Goal: Transaction & Acquisition: Purchase product/service

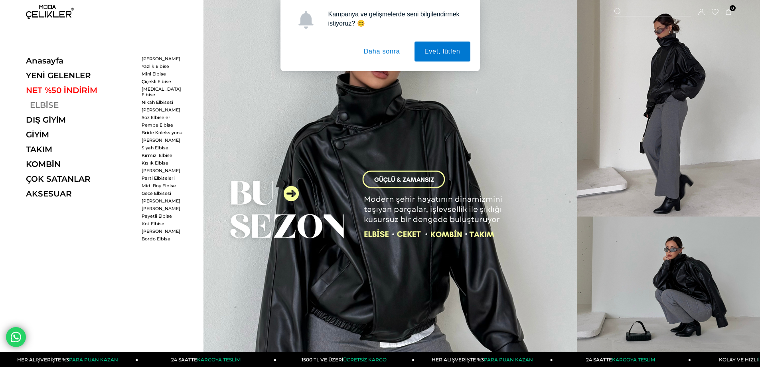
click at [57, 107] on link "ELBİSE" at bounding box center [81, 105] width 110 height 10
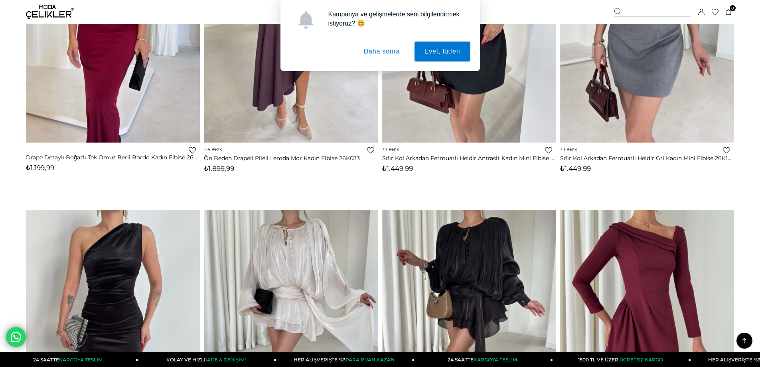
scroll to position [678, 0]
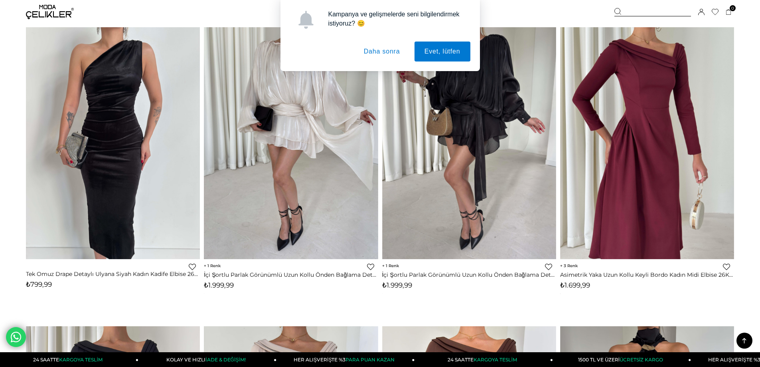
click at [387, 51] on button "Daha sonra" at bounding box center [382, 51] width 56 height 20
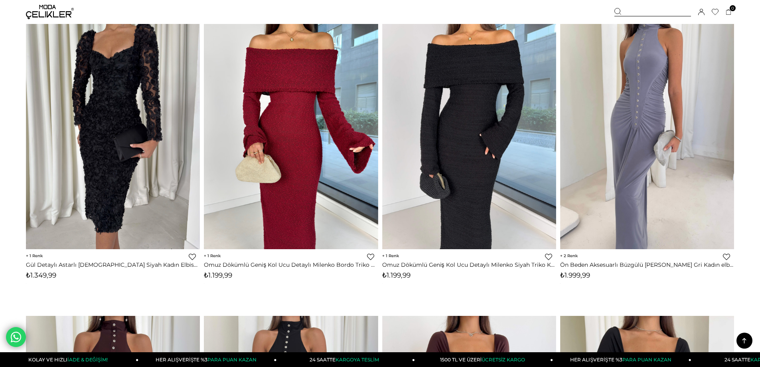
scroll to position [4357, 0]
